Goal: Navigation & Orientation: Find specific page/section

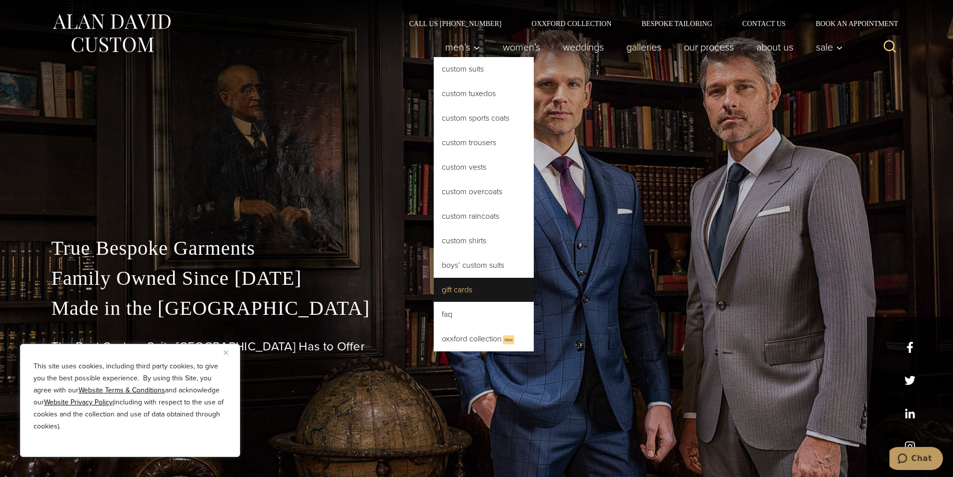
click at [471, 295] on link "Gift Cards" at bounding box center [484, 290] width 100 height 24
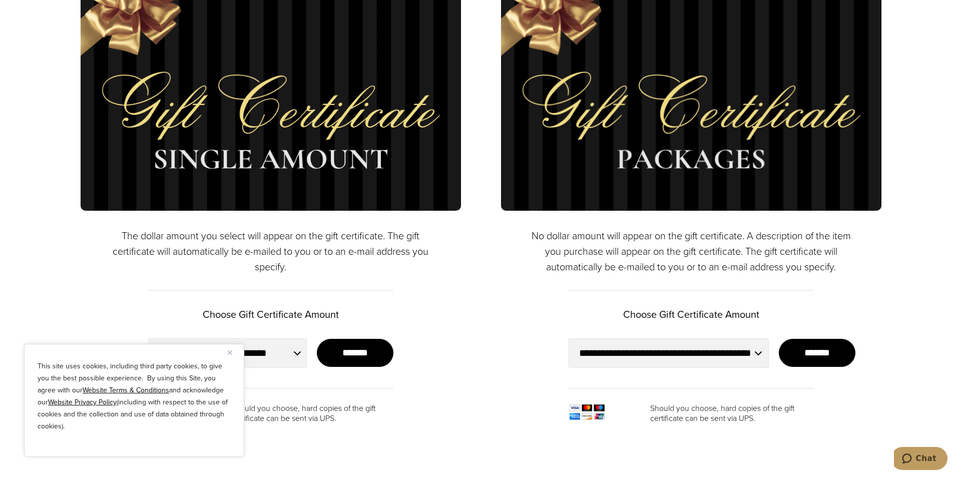
scroll to position [750, 0]
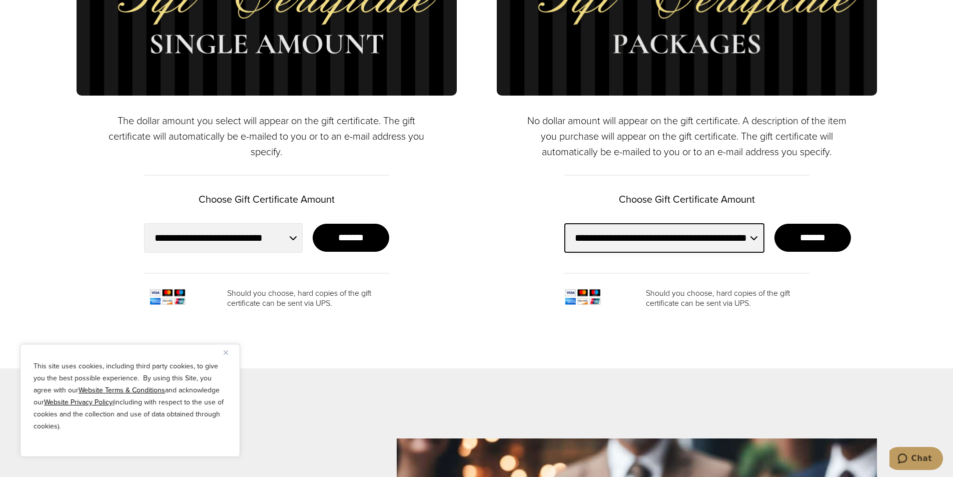
drag, startPoint x: 654, startPoint y: 247, endPoint x: 657, endPoint y: 242, distance: 6.0
click at [654, 247] on select "**********" at bounding box center [664, 238] width 200 height 30
click at [657, 241] on select "**********" at bounding box center [664, 238] width 200 height 30
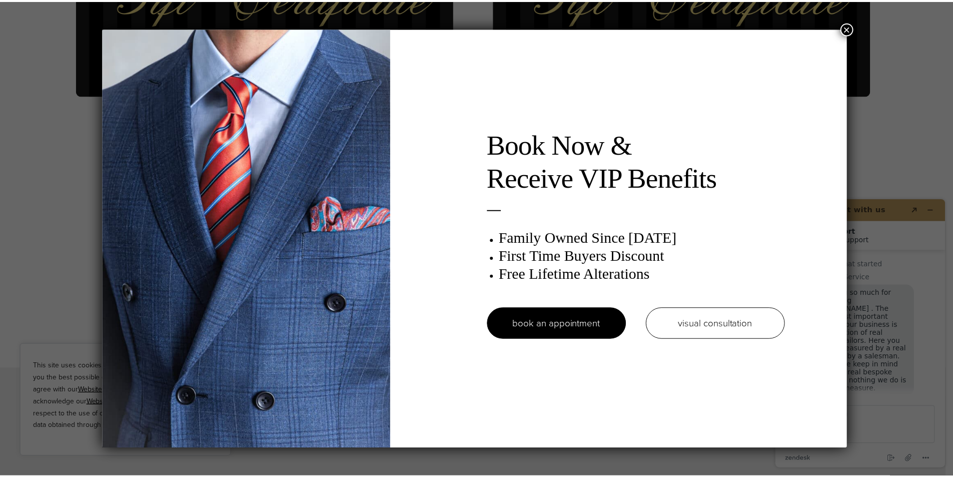
scroll to position [0, 0]
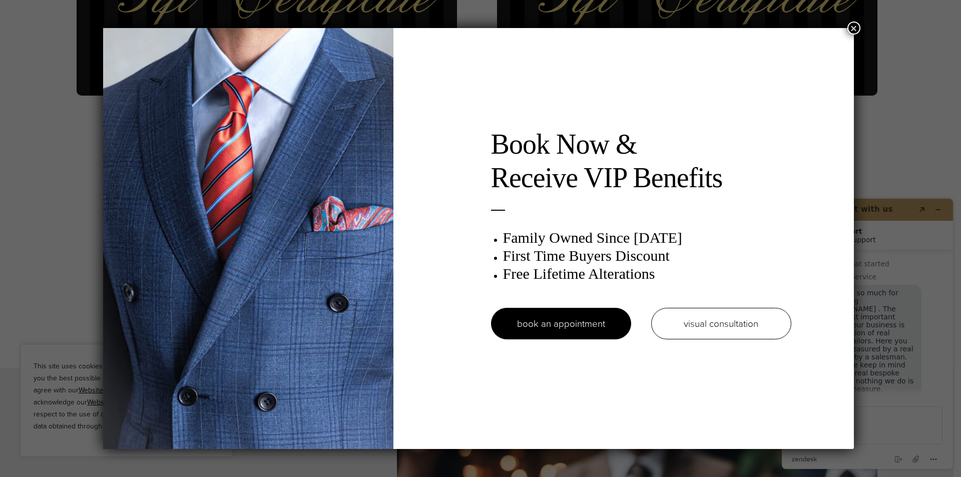
click at [855, 30] on button "×" at bounding box center [853, 28] width 13 height 13
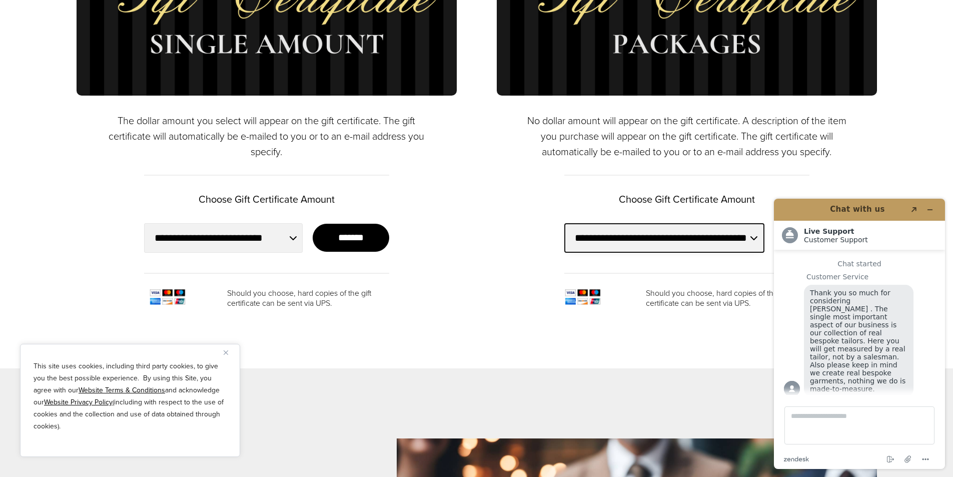
click at [702, 243] on select "**********" at bounding box center [664, 238] width 200 height 30
click at [521, 281] on div "**********" at bounding box center [687, 67] width 380 height 482
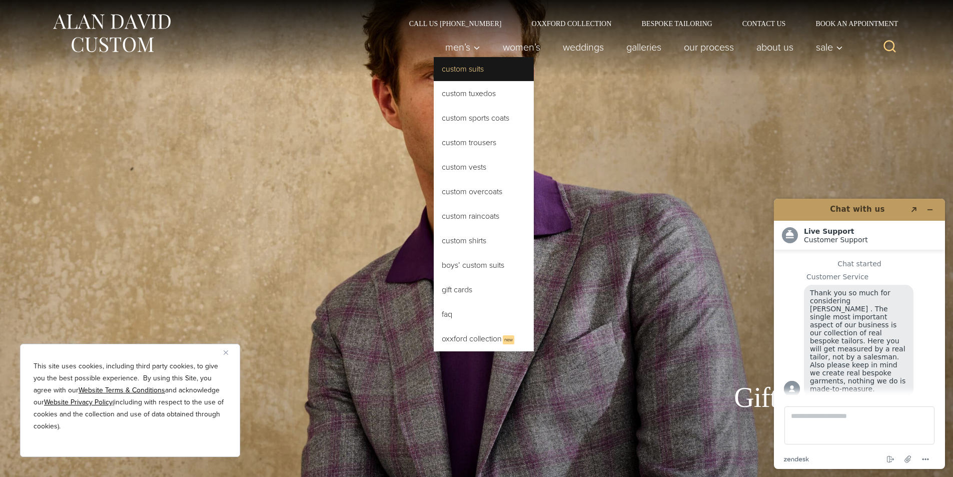
click at [472, 66] on link "Custom Suits" at bounding box center [484, 69] width 100 height 24
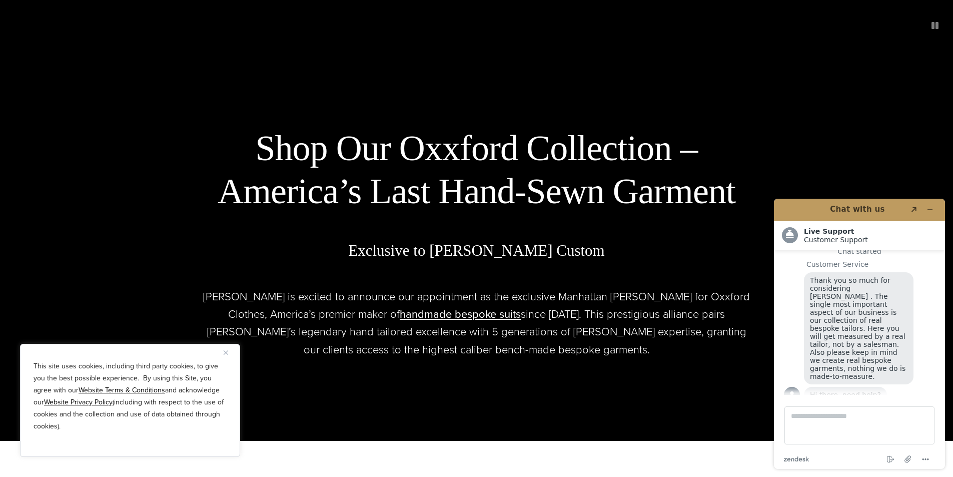
scroll to position [450, 0]
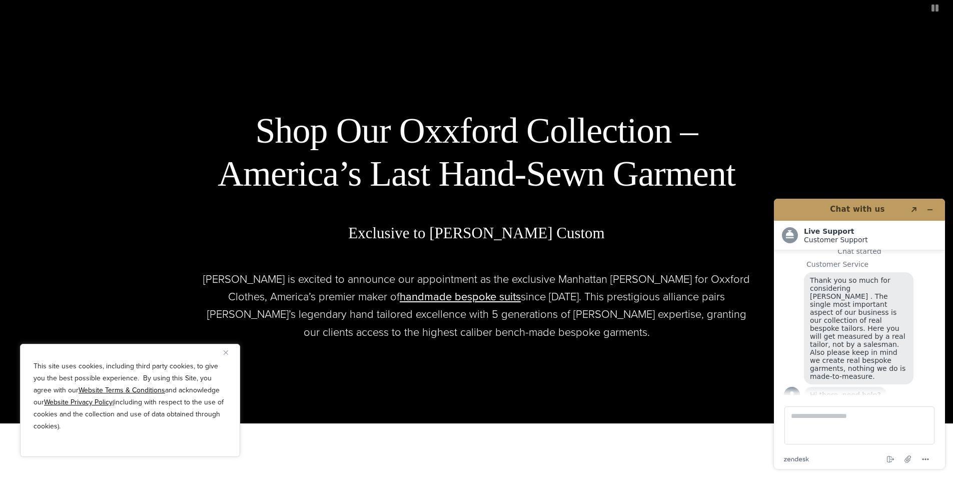
click at [229, 350] on button "Close" at bounding box center [230, 352] width 12 height 12
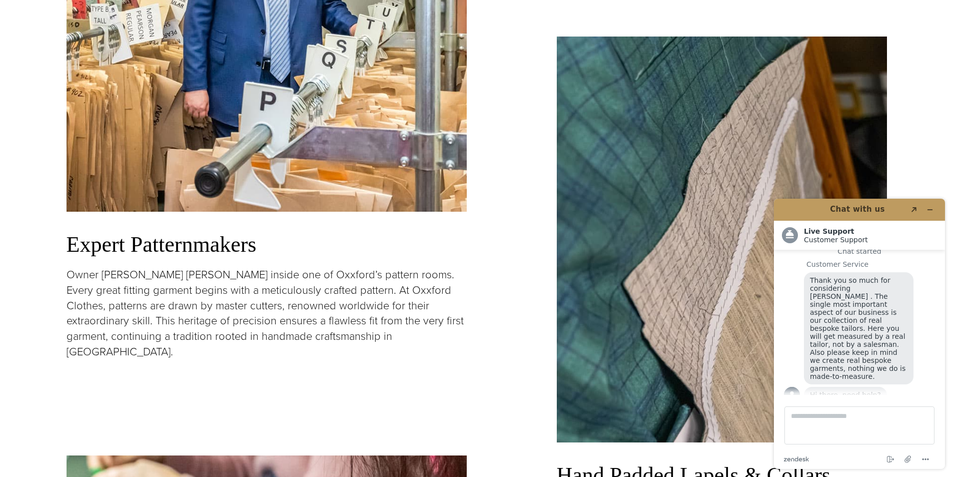
scroll to position [1251, 0]
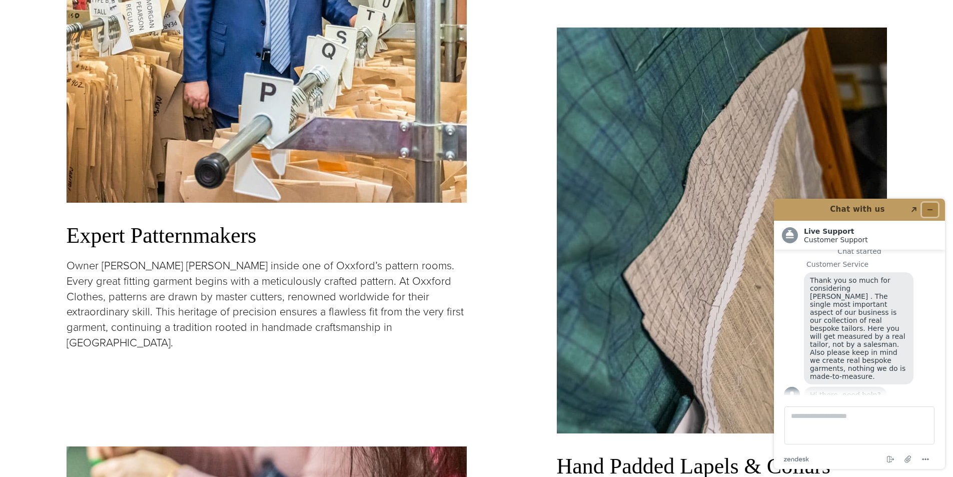
click at [934, 210] on button "Minimize widget" at bounding box center [930, 210] width 16 height 14
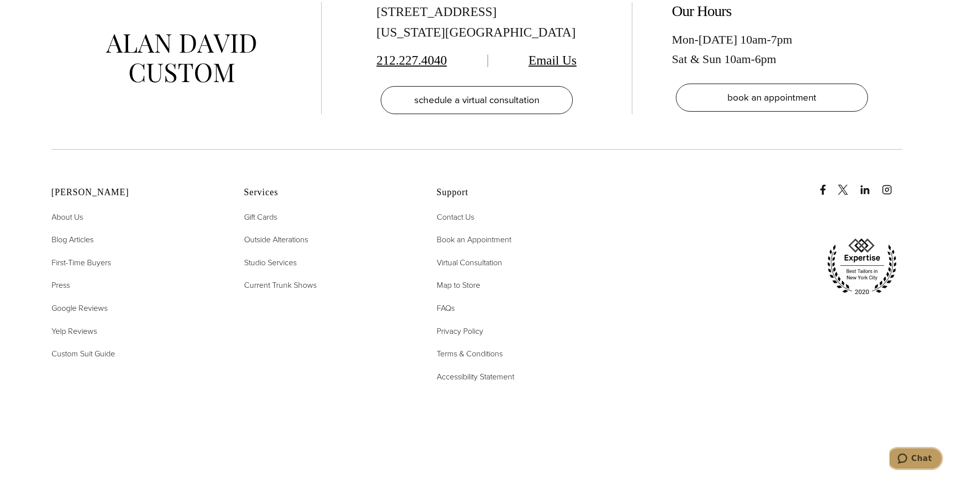
scroll to position [4202, 0]
click at [301, 278] on span "Current Trunk Shows" at bounding box center [280, 284] width 73 height 12
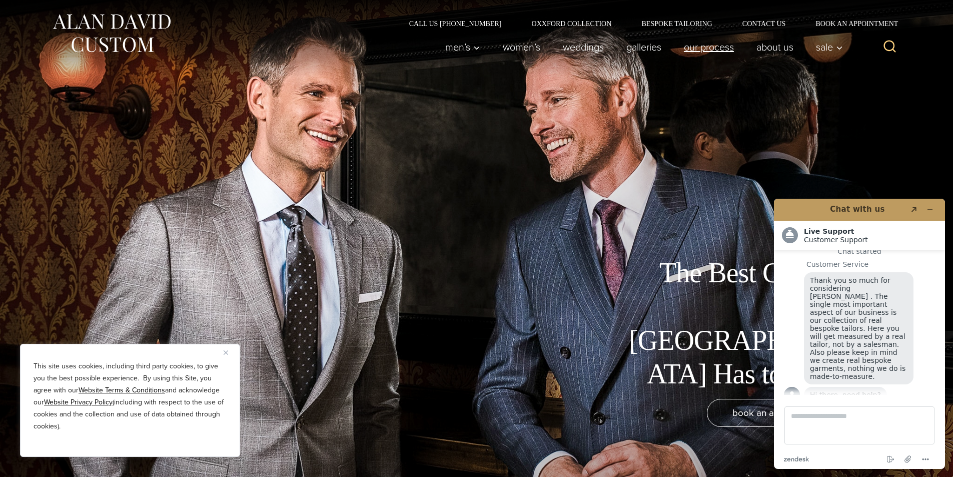
click at [699, 46] on link "Our Process" at bounding box center [708, 47] width 73 height 20
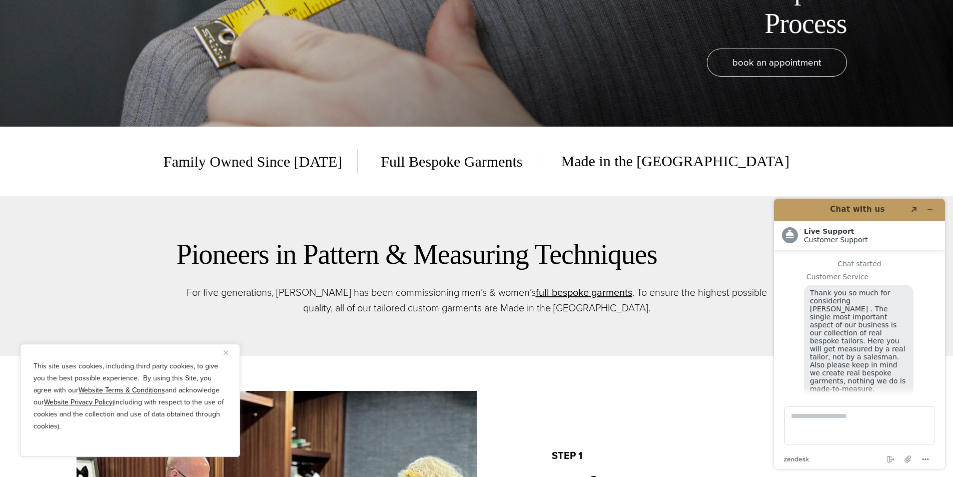
scroll to position [13, 0]
click at [932, 210] on icon "Minimize widget" at bounding box center [930, 209] width 7 height 7
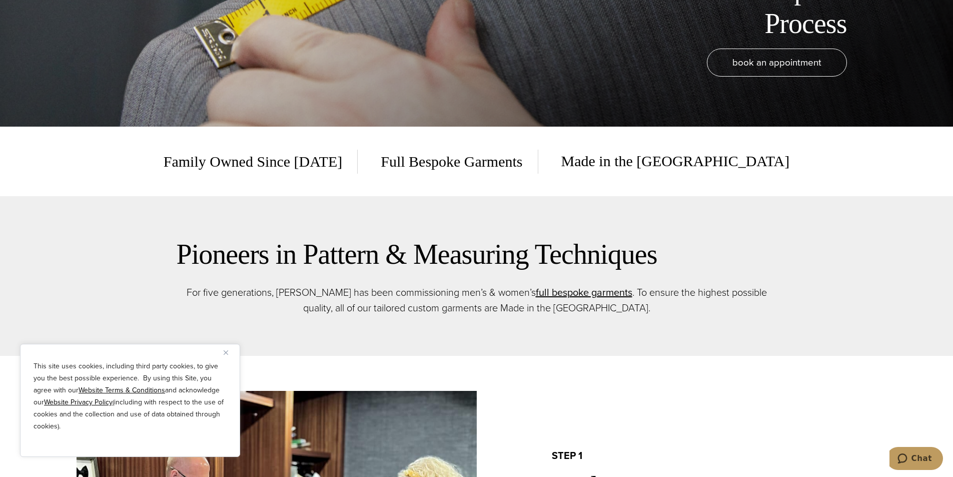
click at [225, 355] on button "Close" at bounding box center [230, 352] width 12 height 12
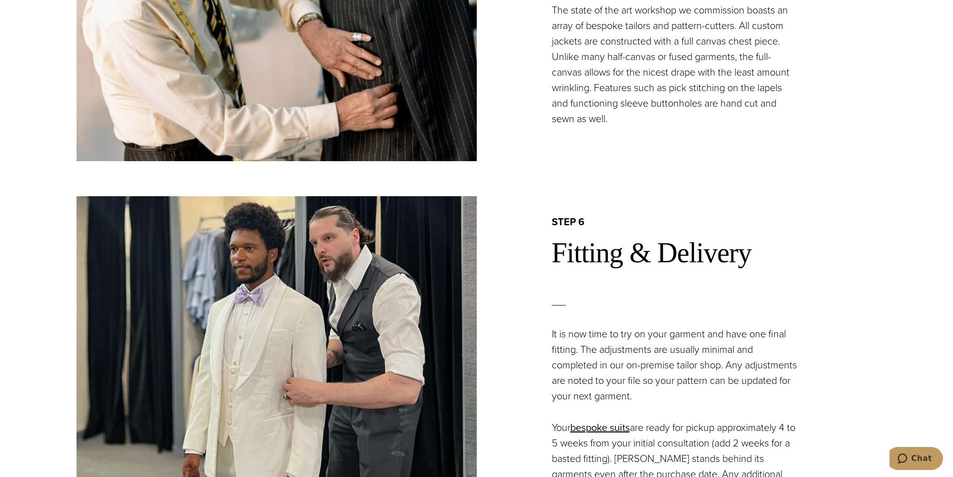
scroll to position [2551, 0]
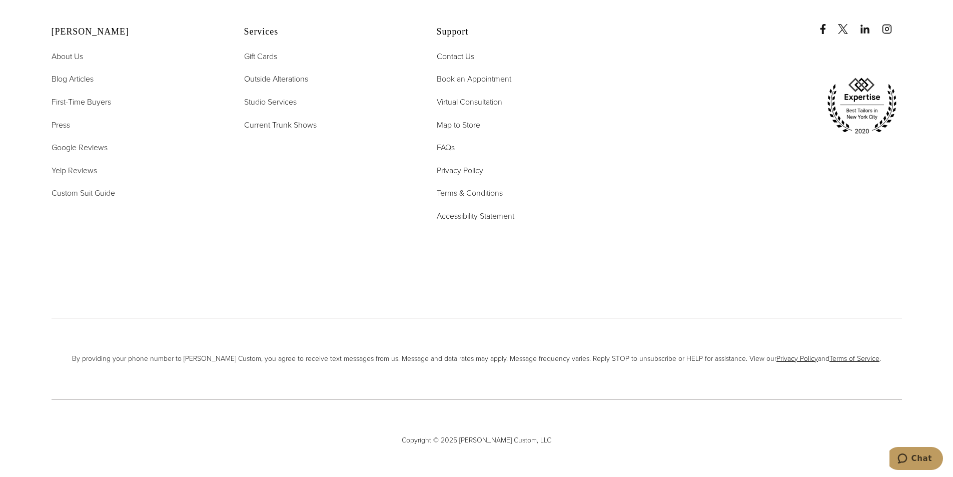
scroll to position [4382, 0]
